Goal: Task Accomplishment & Management: Contribute content

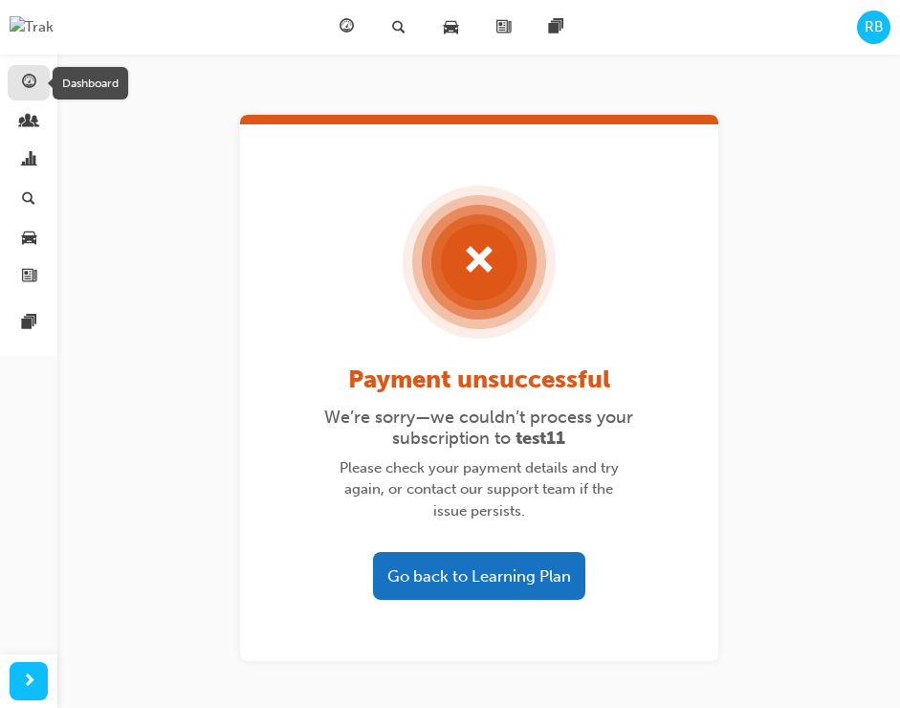
click at [22, 88] on span "guage-icon" at bounding box center [29, 83] width 14 height 17
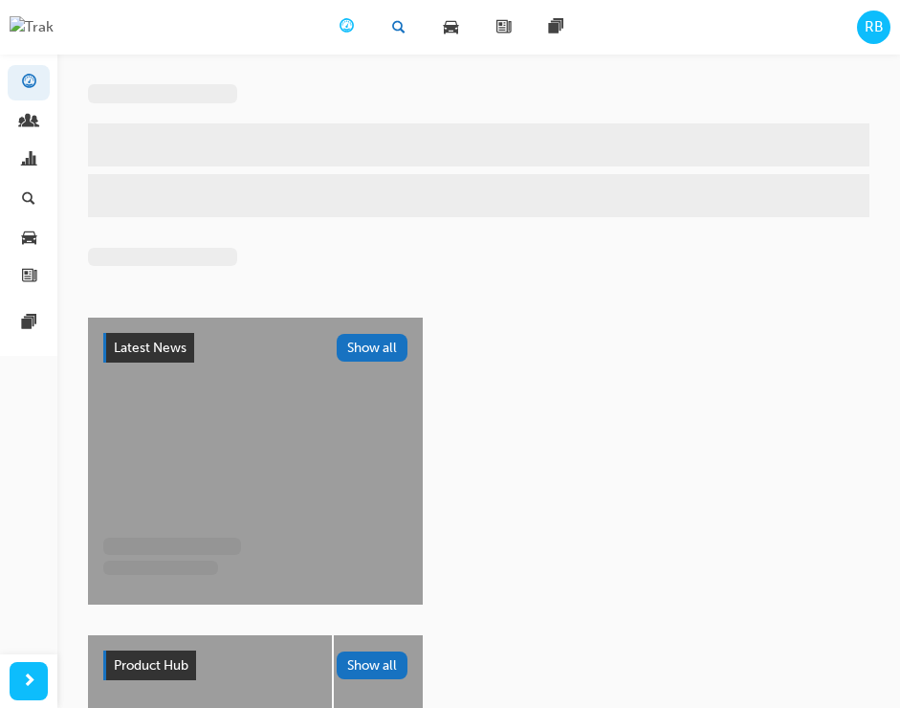
click at [393, 24] on span "search-icon" at bounding box center [398, 27] width 13 height 24
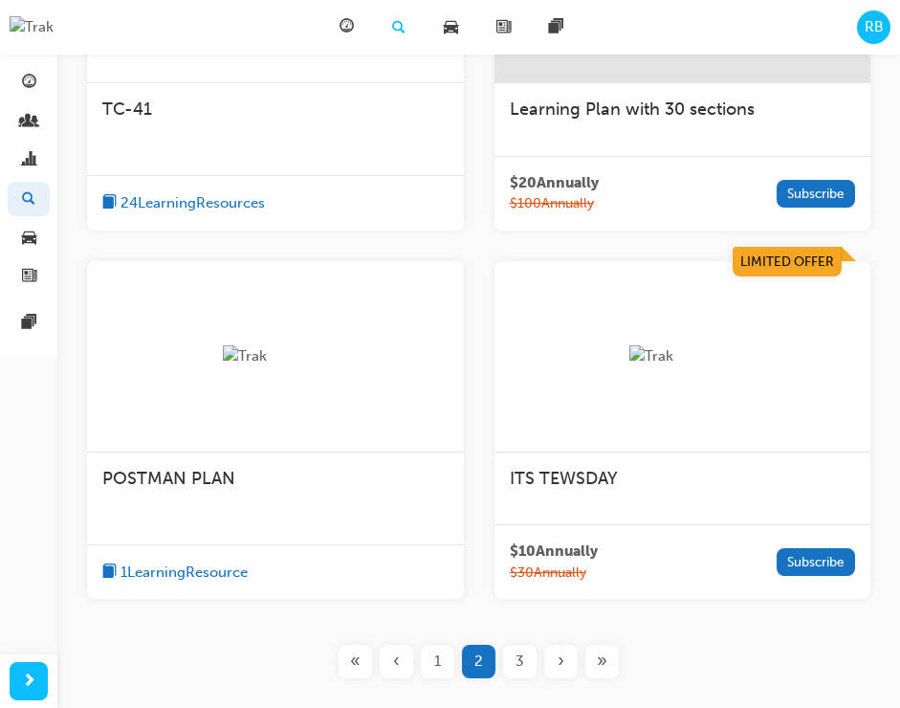
scroll to position [892, 0]
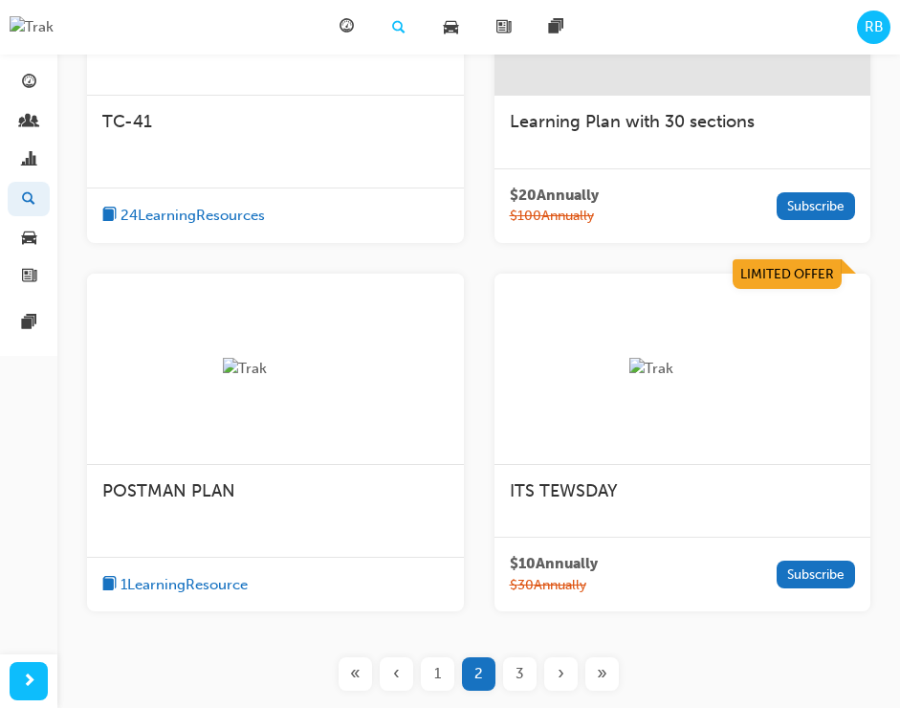
click at [642, 204] on div "$ 20 Annually $ 100 Annually Subscribe" at bounding box center [683, 205] width 377 height 75
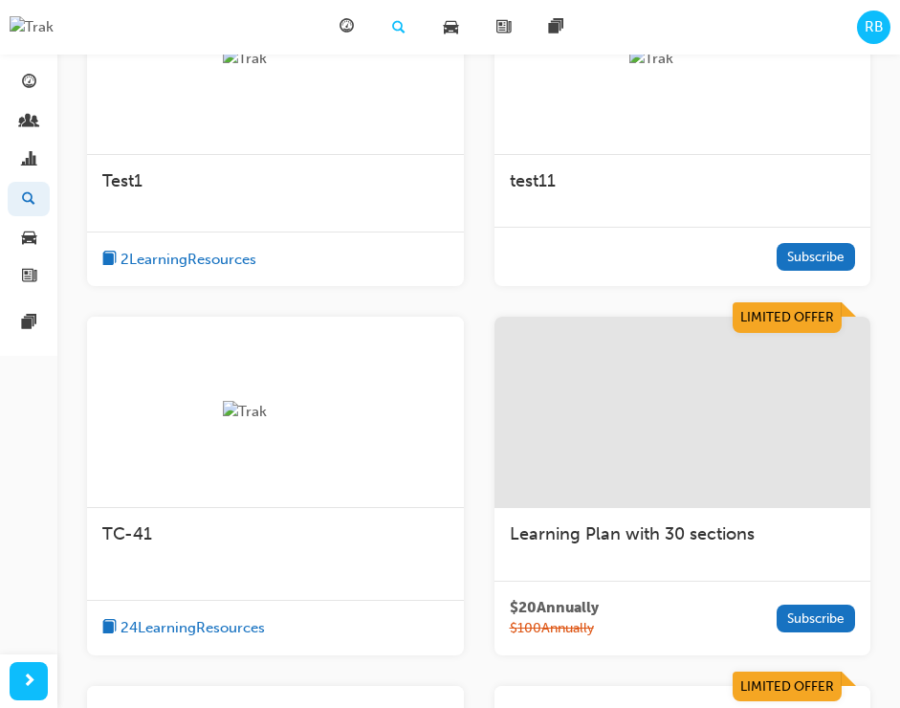
scroll to position [1030, 0]
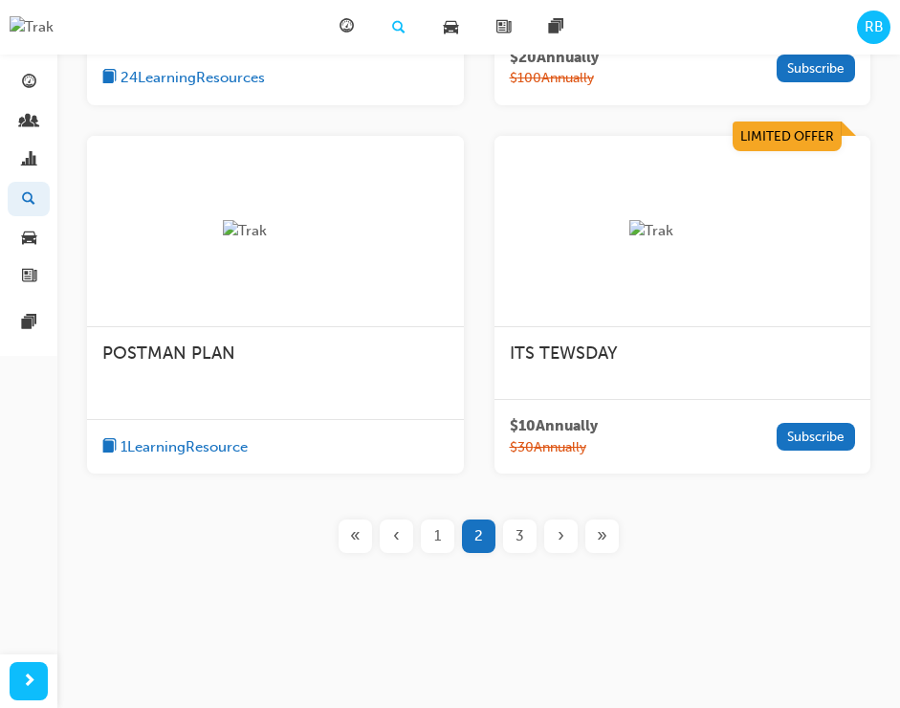
click at [520, 534] on span "3" at bounding box center [520, 536] width 9 height 22
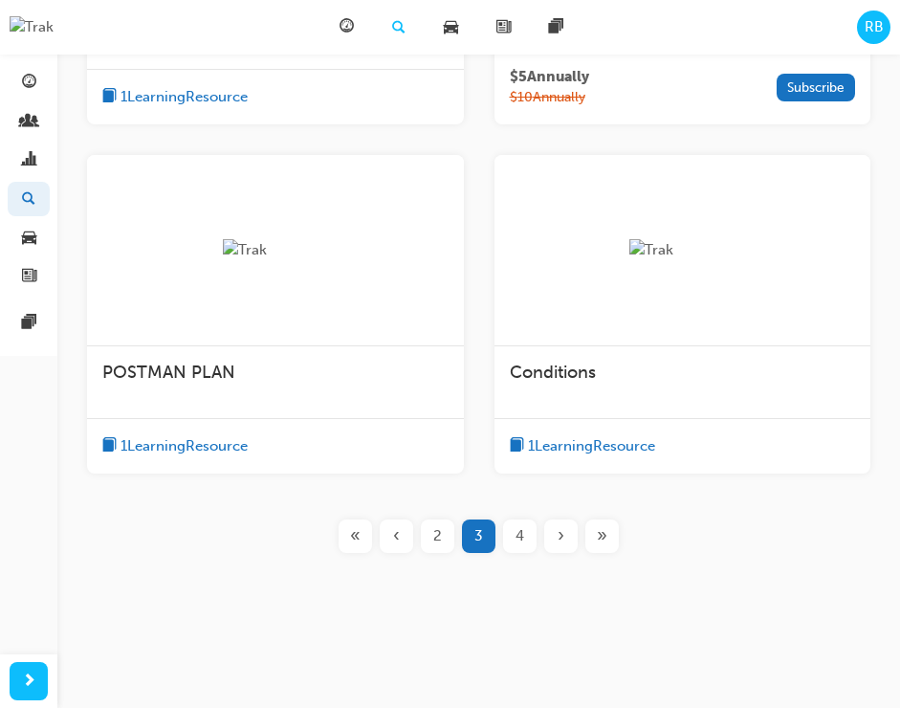
click at [619, 430] on div "1 Learning Resource" at bounding box center [683, 446] width 377 height 56
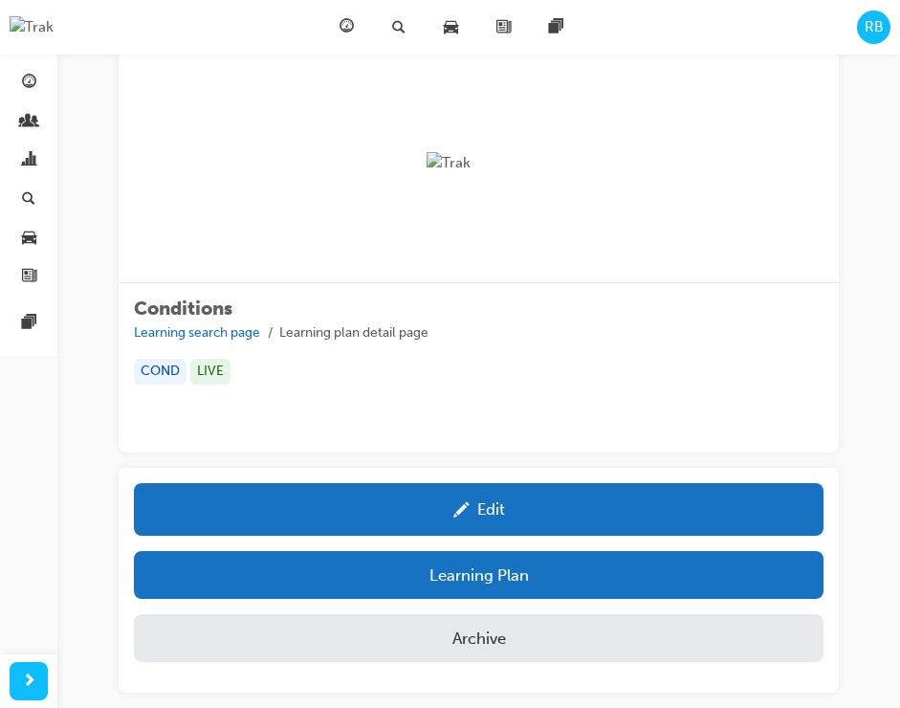
scroll to position [195, 0]
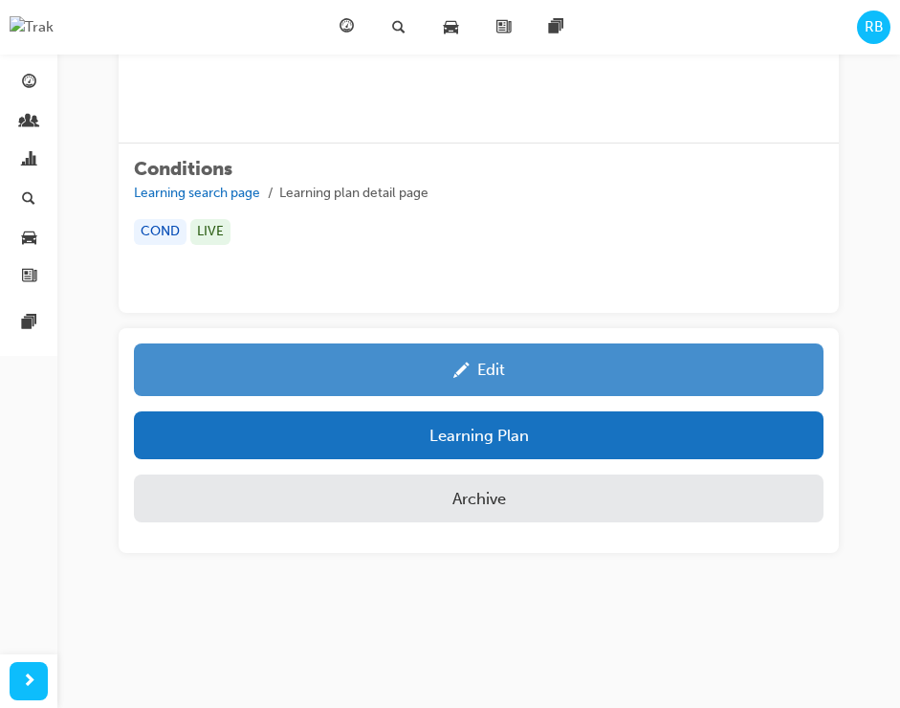
click at [493, 376] on div "Edit" at bounding box center [492, 369] width 28 height 19
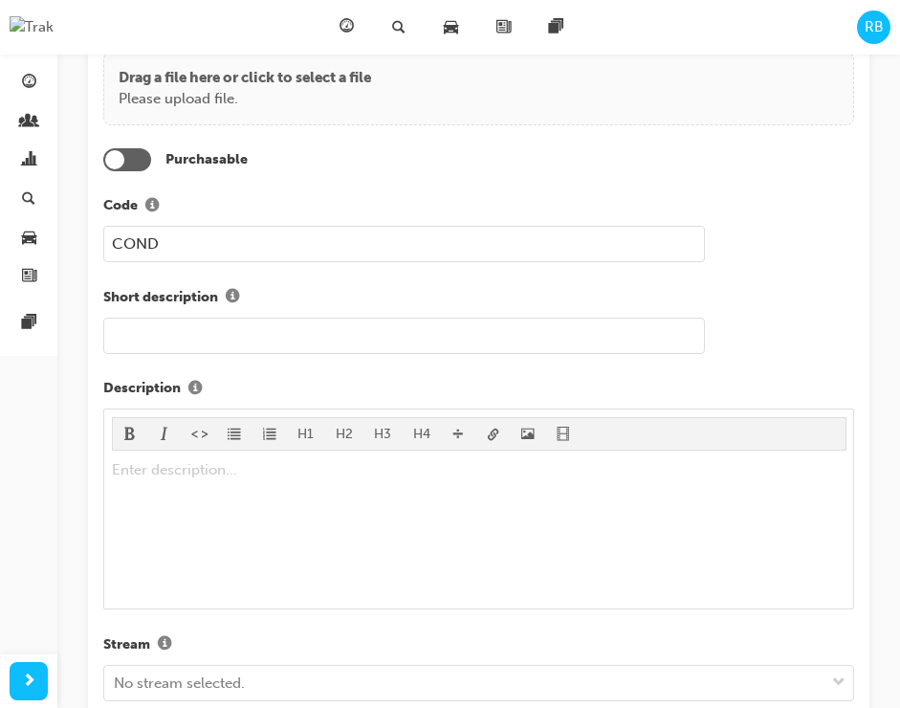
scroll to position [246, 0]
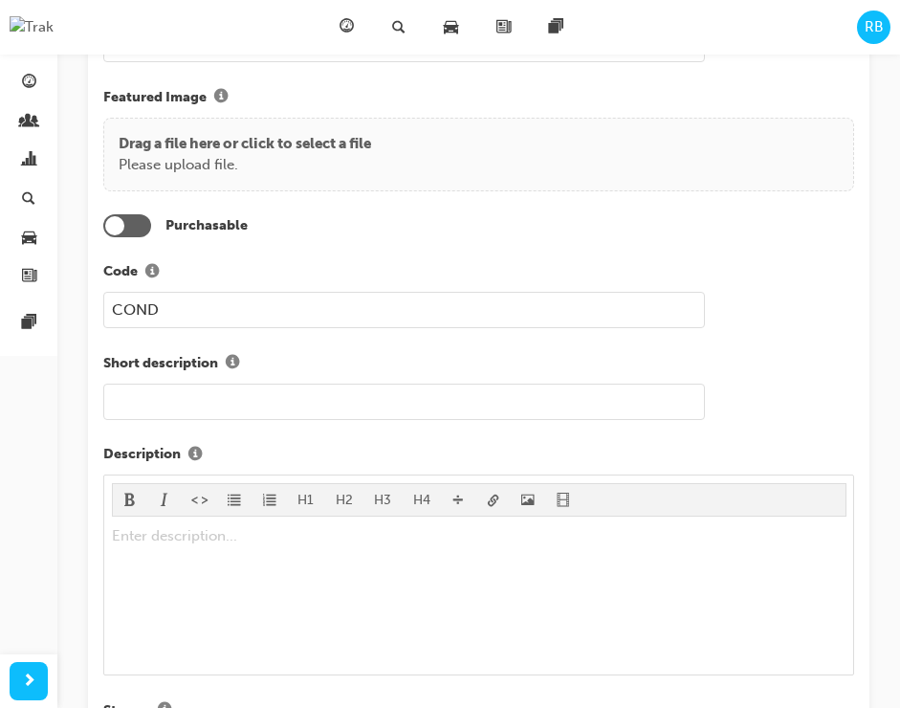
click at [136, 233] on div at bounding box center [127, 225] width 48 height 23
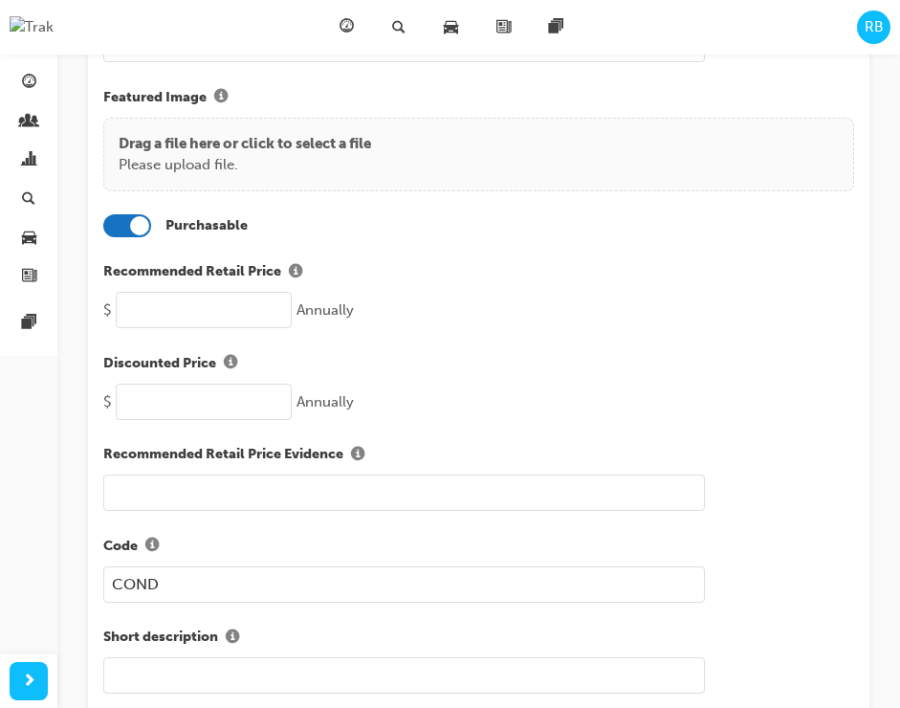
click at [211, 293] on input "number" at bounding box center [204, 310] width 176 height 36
type input "40"
click at [186, 394] on input "number" at bounding box center [204, 402] width 176 height 36
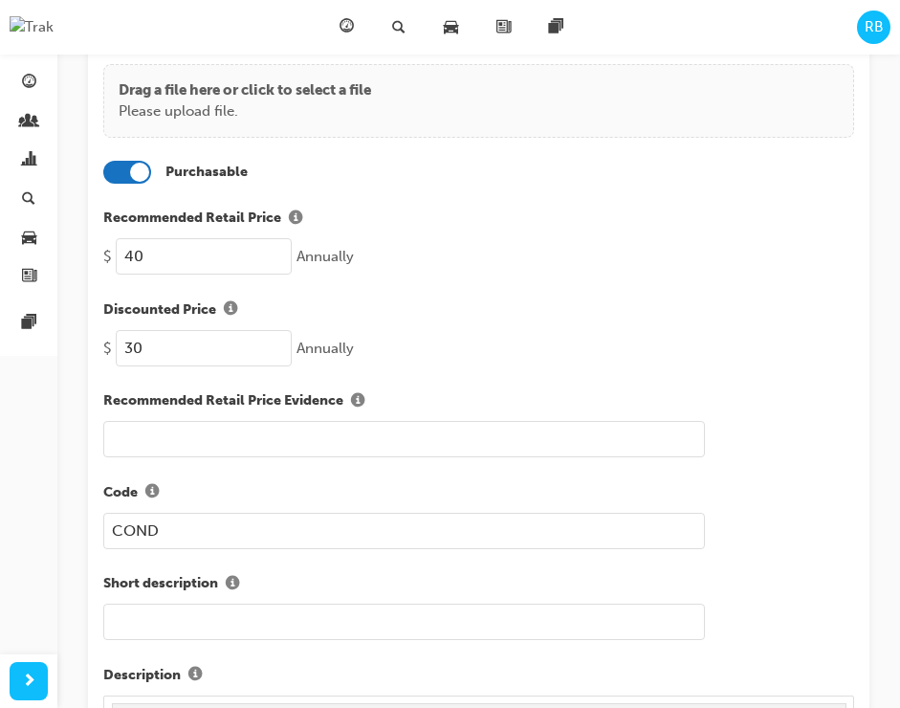
type input "30"
click at [358, 433] on input "text" at bounding box center [404, 439] width 602 height 36
type input "test only"
click at [490, 360] on div "$ 30 Annually" at bounding box center [478, 348] width 751 height 36
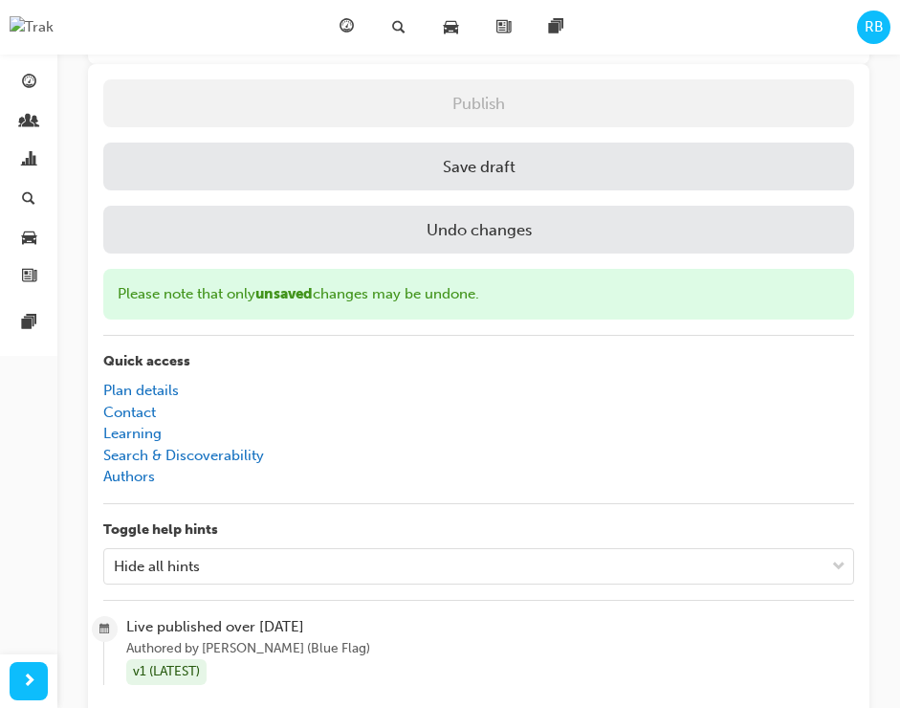
scroll to position [2808, 0]
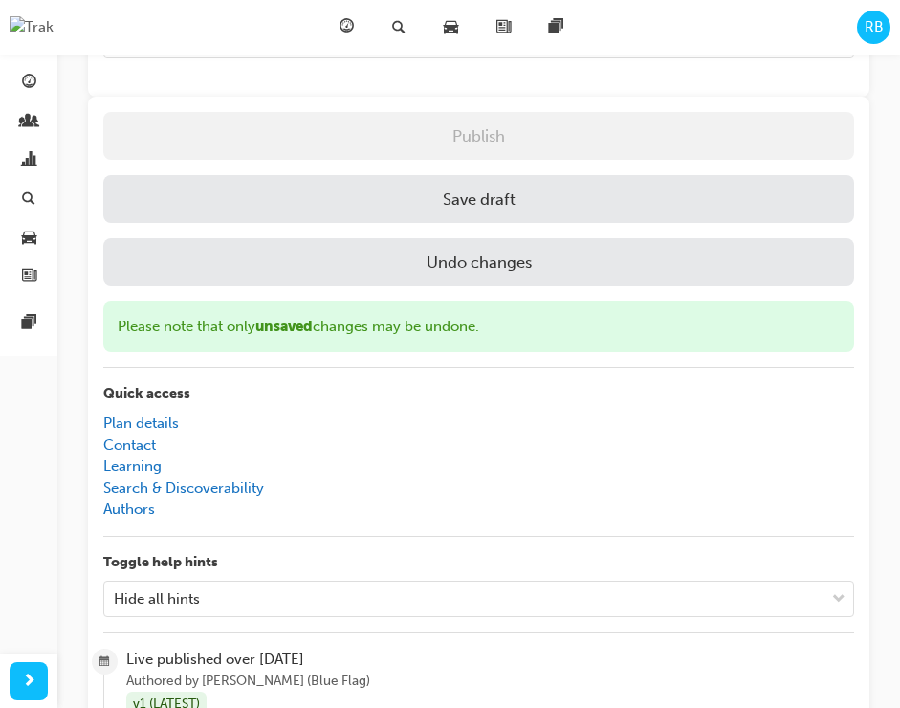
click at [551, 191] on button "Save draft" at bounding box center [478, 199] width 751 height 48
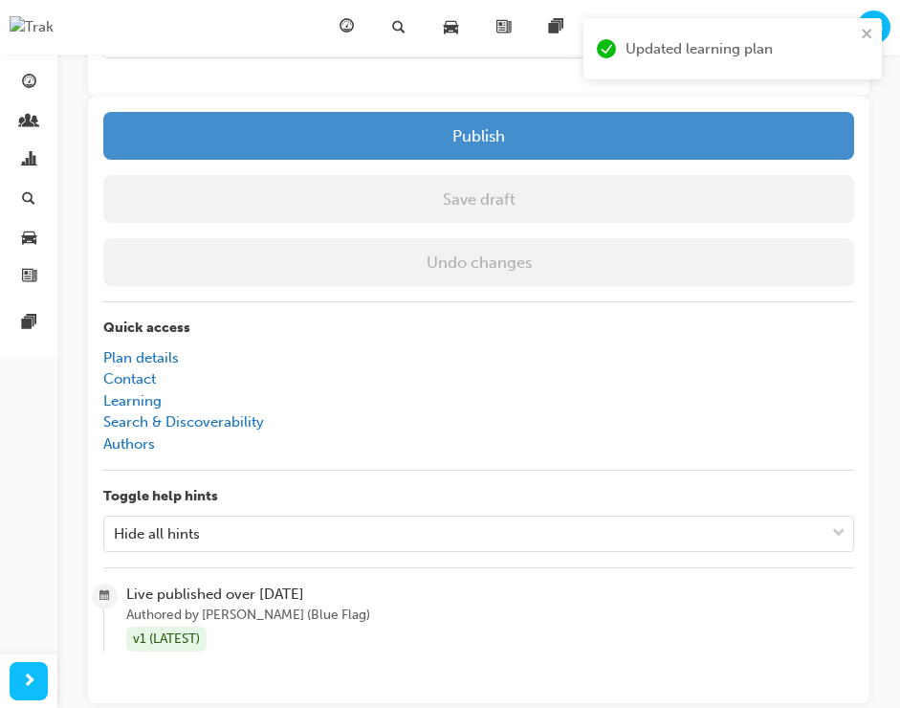
click at [530, 121] on button "Publish" at bounding box center [478, 136] width 751 height 48
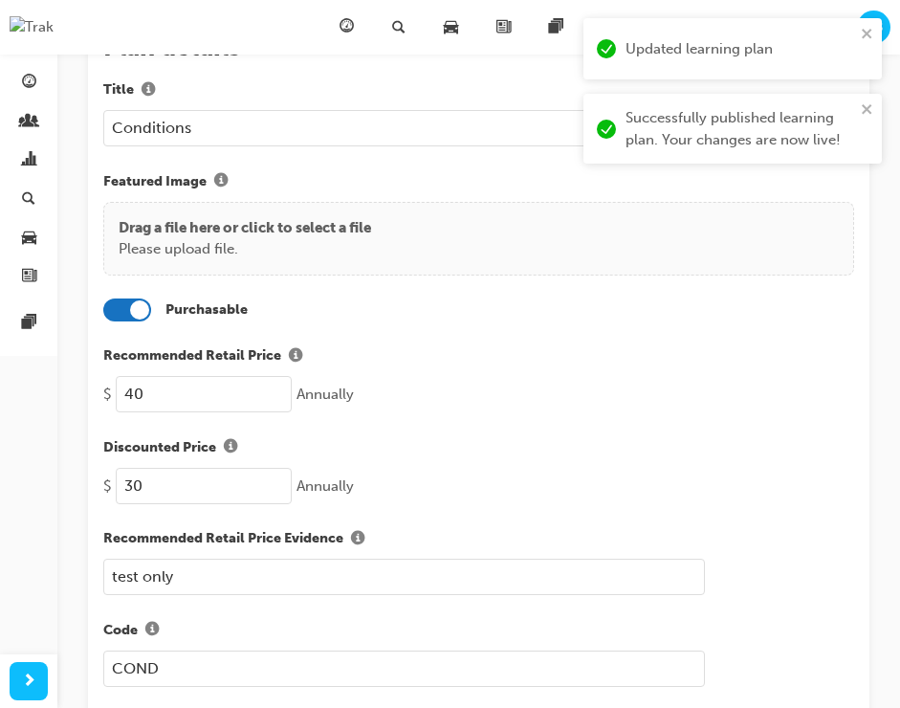
scroll to position [0, 0]
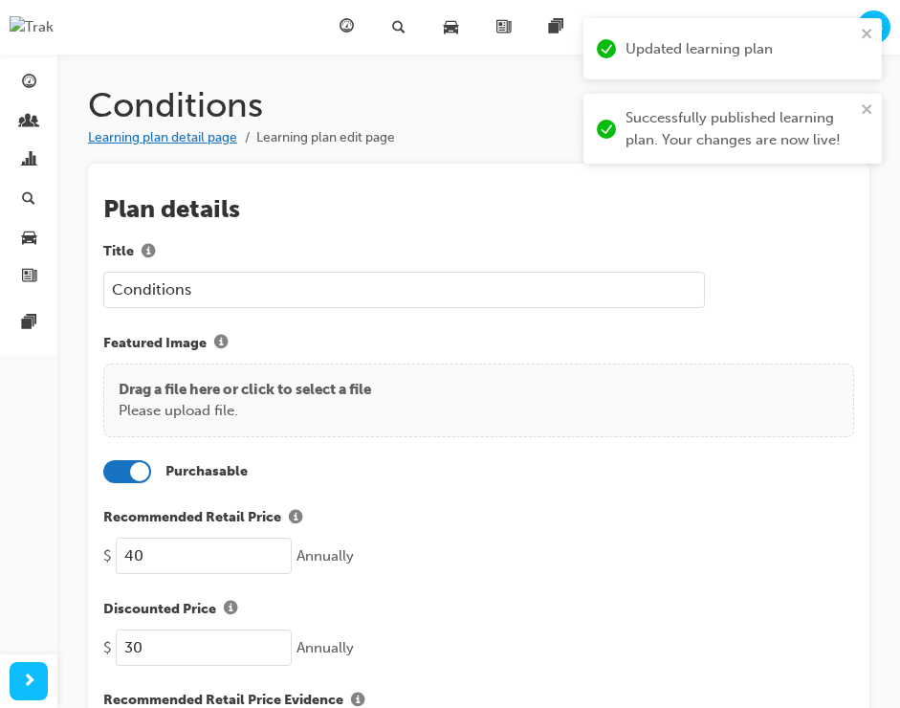
click at [197, 134] on link "Learning plan detail page" at bounding box center [162, 137] width 149 height 16
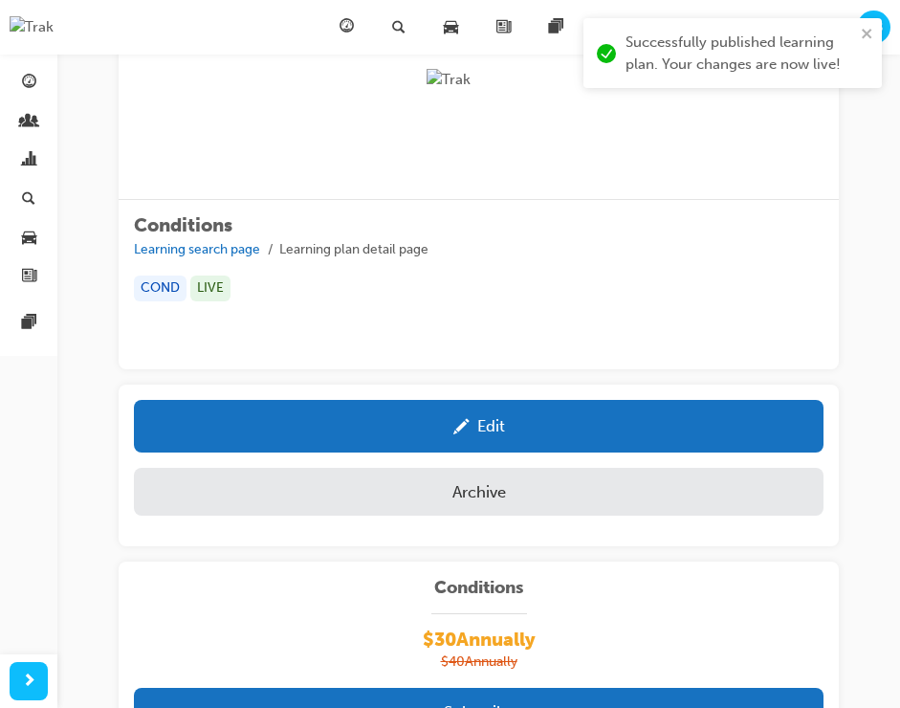
scroll to position [337, 0]
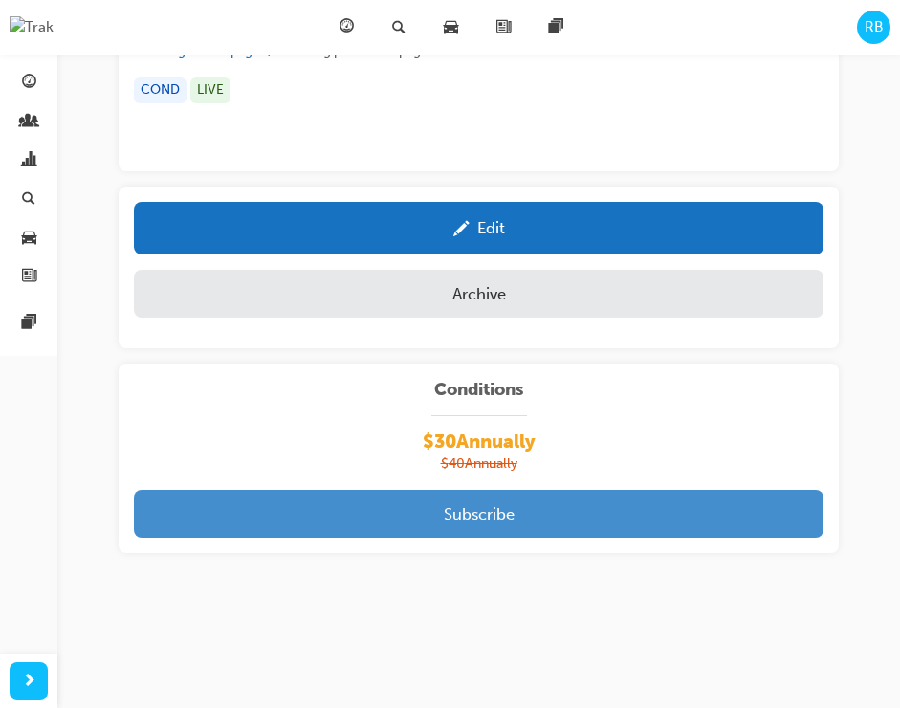
click at [609, 509] on button "Subscribe" at bounding box center [479, 514] width 690 height 48
